Goal: Go to known website: Access a specific website the user already knows

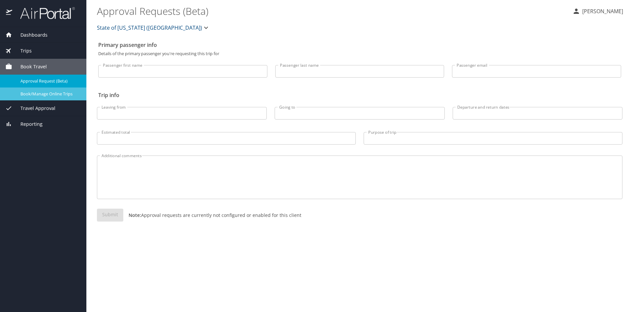
drag, startPoint x: 0, startPoint y: 0, endPoint x: 39, endPoint y: 93, distance: 101.0
click at [39, 93] on span "Book/Manage Online Trips" at bounding box center [49, 94] width 58 height 6
